Goal: Transaction & Acquisition: Purchase product/service

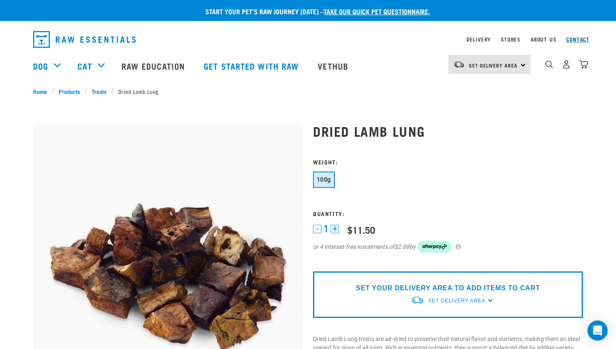
click at [575, 39] on link "Contact" at bounding box center [577, 39] width 23 height 3
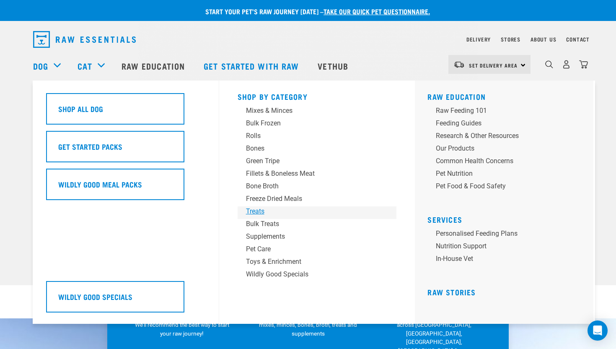
click at [258, 211] on div "Treats" at bounding box center [311, 211] width 131 height 10
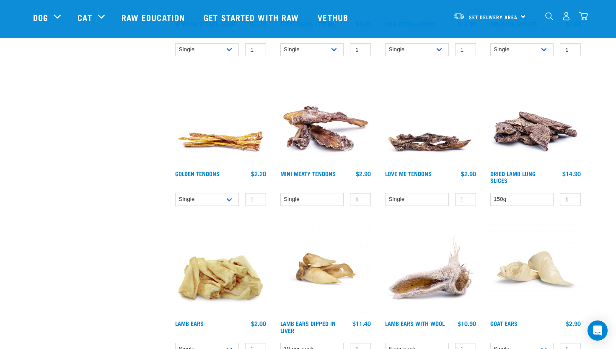
scroll to position [356, 0]
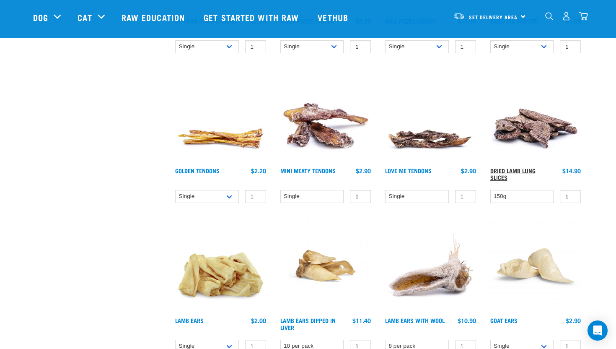
click at [506, 172] on link "Dried Lamb Lung Slices" at bounding box center [512, 174] width 45 height 10
